Goal: Navigation & Orientation: Find specific page/section

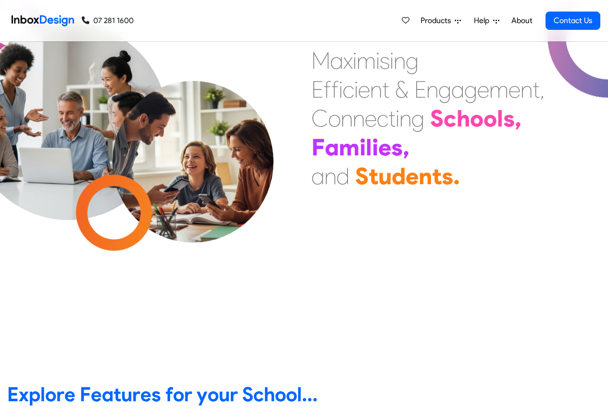
scroll to position [346, 0]
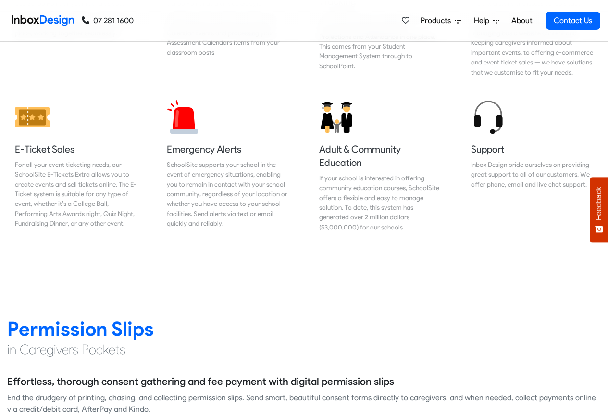
scroll to position [1154, 0]
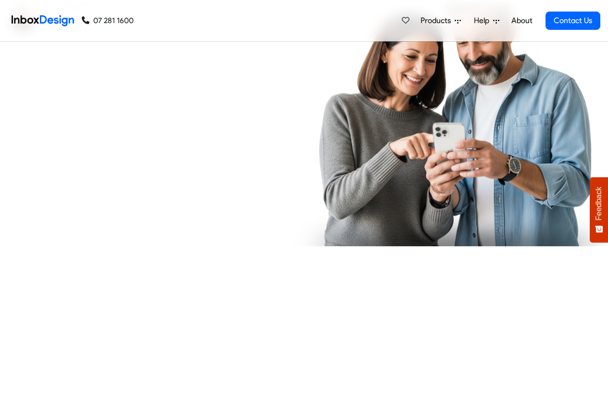
checkbox input "true"
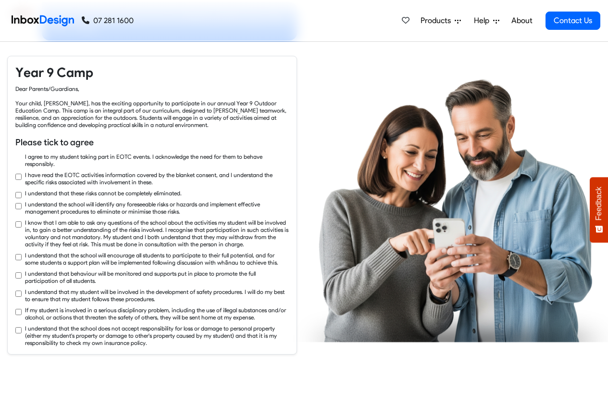
checkbox input "true"
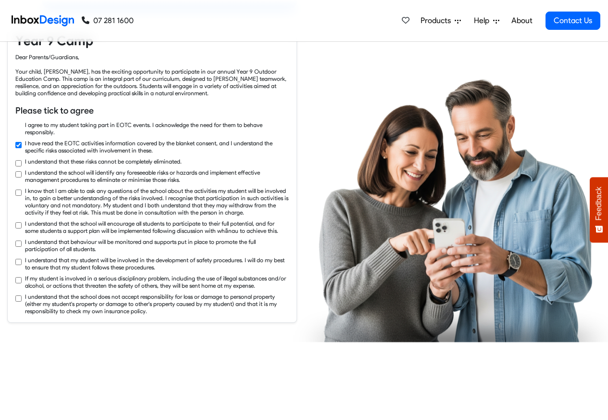
checkbox input "true"
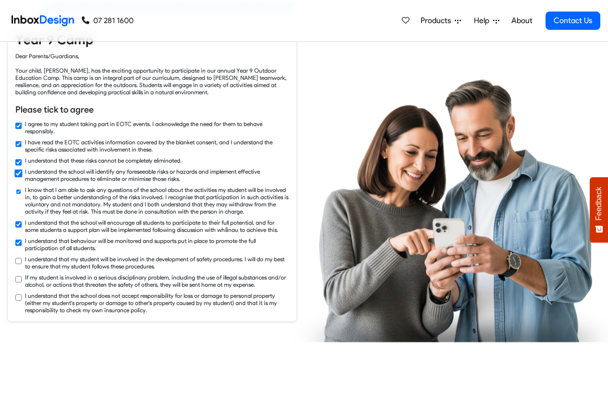
checkbox input "true"
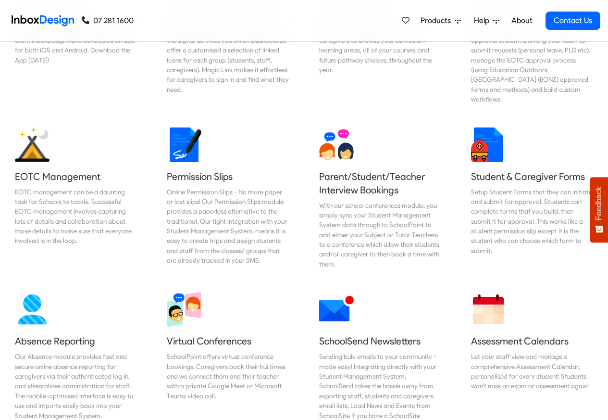
scroll to position [635, 0]
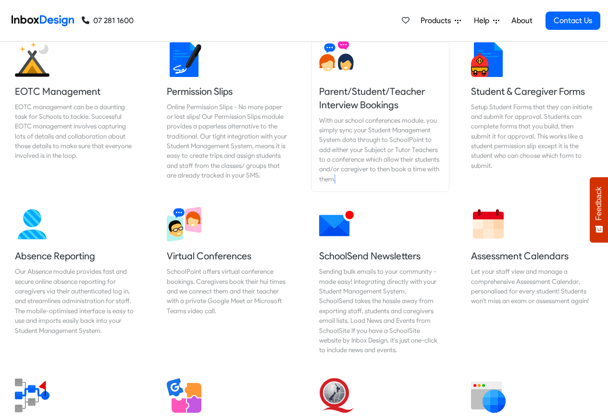
drag, startPoint x: 326, startPoint y: 170, endPoint x: 364, endPoint y: 159, distance: 40.0
click at [364, 159] on div "Parent/Student/Teacher Interview Bookings With our school conferences module, y…" at bounding box center [380, 117] width 152 height 165
